Goal: Task Accomplishment & Management: Use online tool/utility

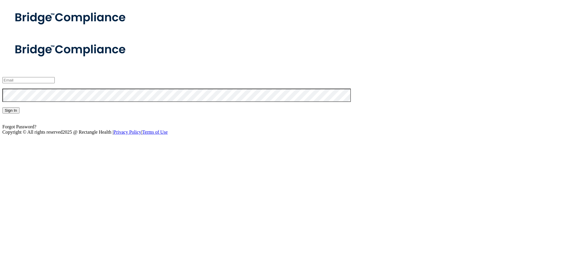
click at [55, 83] on input "email" at bounding box center [28, 80] width 52 height 6
type input "[EMAIL_ADDRESS][DOMAIN_NAME]"
click at [20, 113] on button "Sign In" at bounding box center [10, 110] width 17 height 6
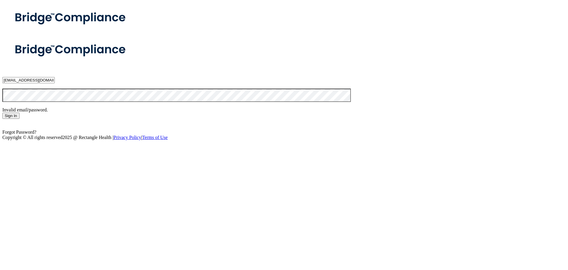
click at [0, 142] on nordpass-portal at bounding box center [0, 142] width 0 height 0
